Goal: Task Accomplishment & Management: Use online tool/utility

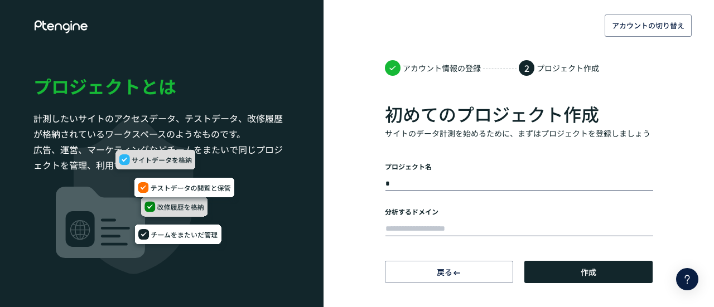
type input "*"
click at [430, 222] on input "text" at bounding box center [519, 229] width 268 height 16
click at [416, 229] on input "text" at bounding box center [519, 229] width 268 height 16
paste input "**********"
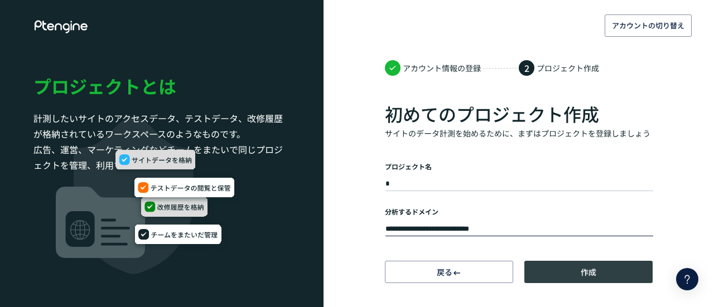
type input "**********"
click at [559, 263] on button "作成" at bounding box center [588, 272] width 128 height 22
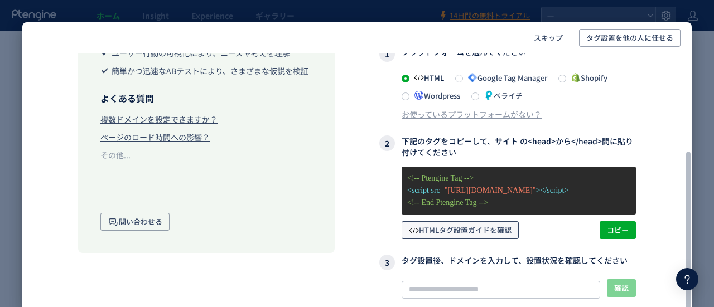
scroll to position [154, 0]
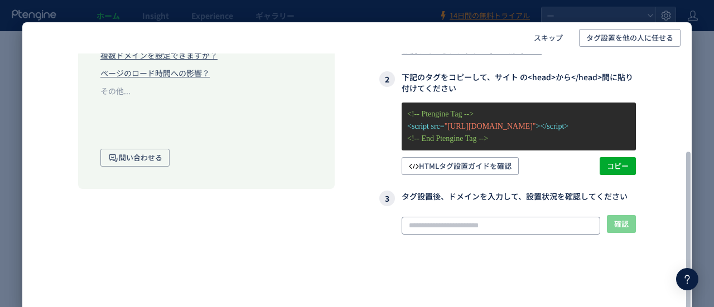
click at [452, 222] on input "text" at bounding box center [500, 226] width 198 height 18
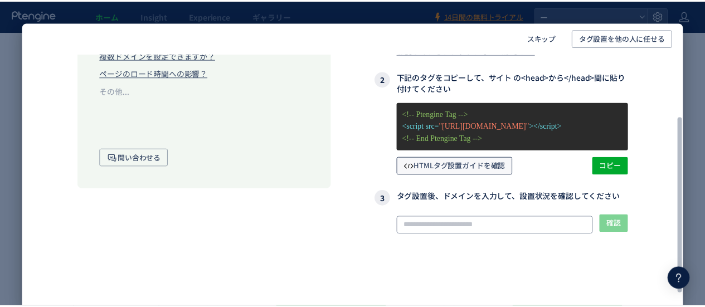
scroll to position [99, 0]
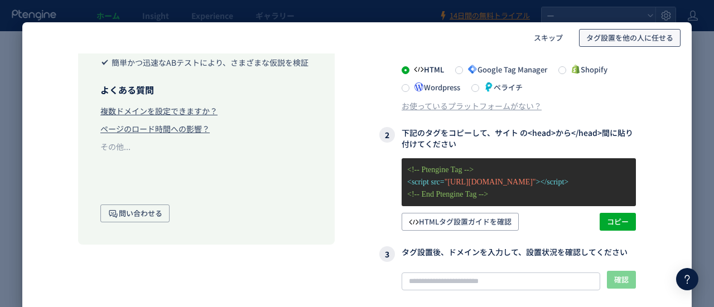
click at [594, 36] on span "タグ設置を他の人に任せる" at bounding box center [629, 38] width 87 height 18
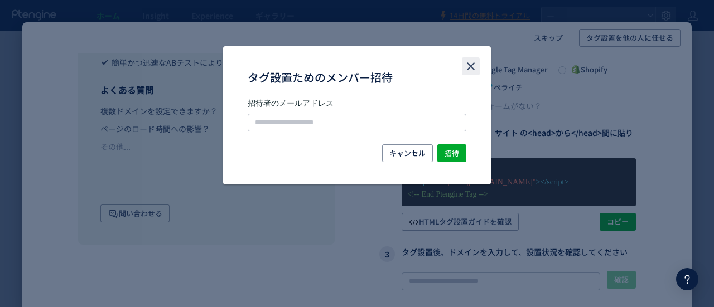
click at [464, 60] on icon "close" at bounding box center [470, 66] width 13 height 13
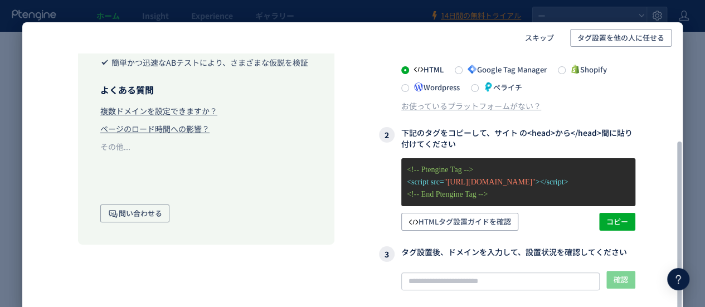
scroll to position [154, 0]
